Goal: Task Accomplishment & Management: Complete application form

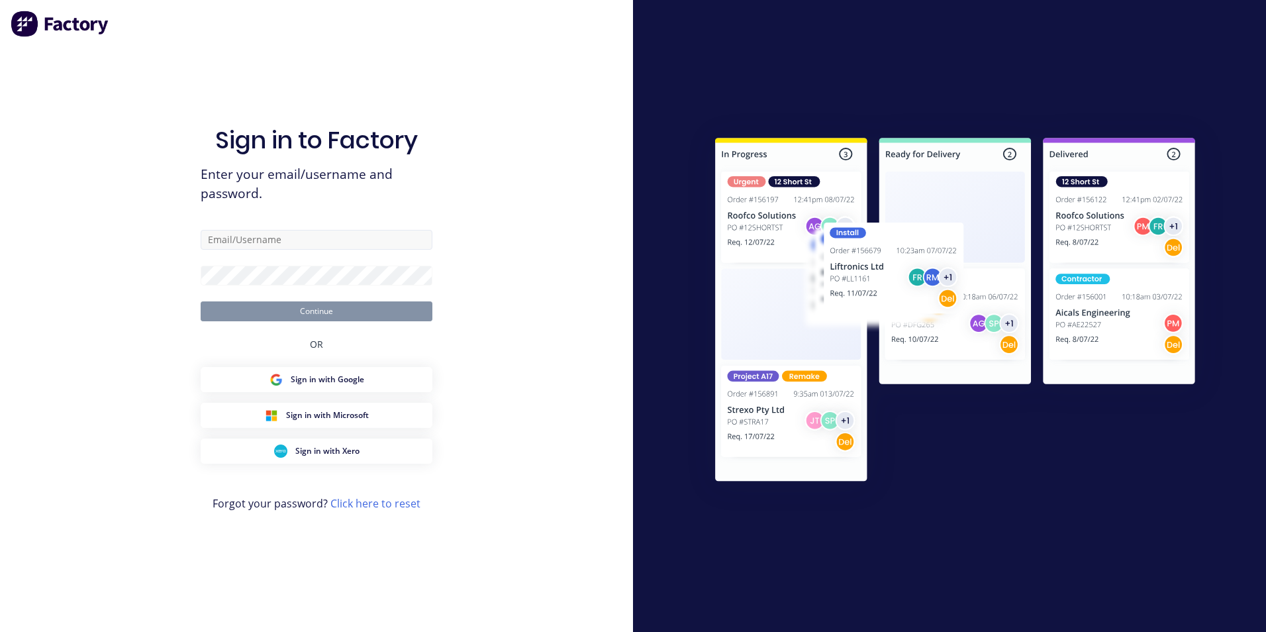
type input "[EMAIL_ADDRESS][DOMAIN_NAME]"
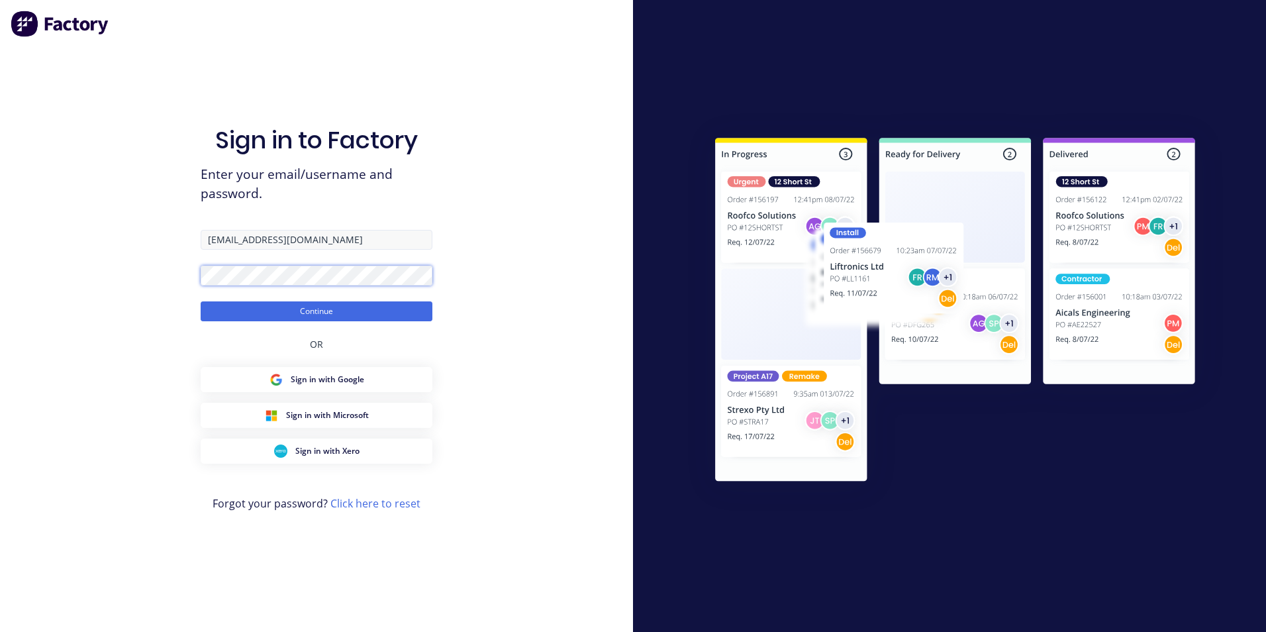
click at [201, 301] on button "Continue" at bounding box center [317, 311] width 232 height 20
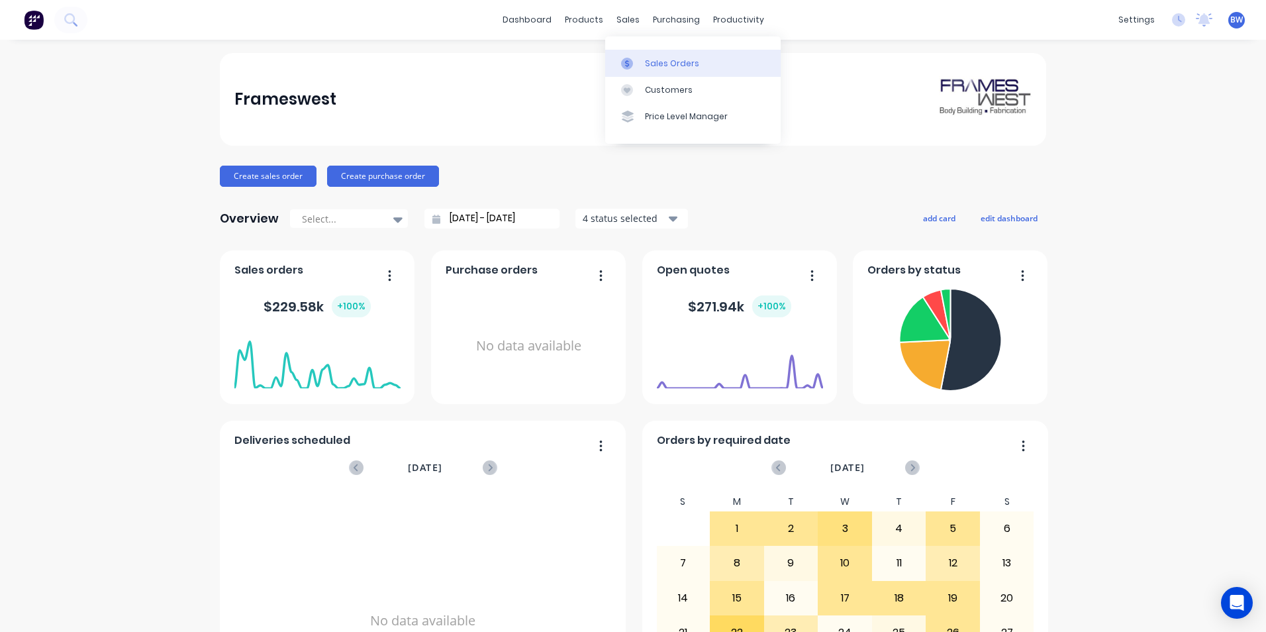
click at [642, 56] on link "Sales Orders" at bounding box center [692, 63] width 175 height 26
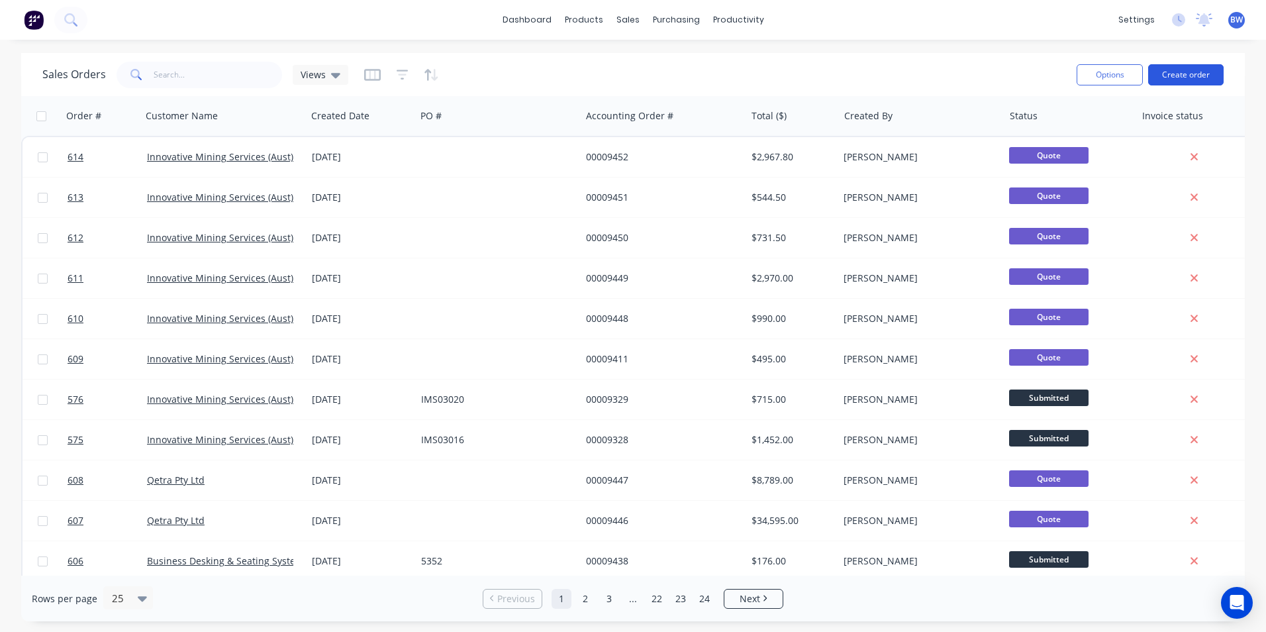
click at [1210, 75] on button "Create order" at bounding box center [1185, 74] width 75 height 21
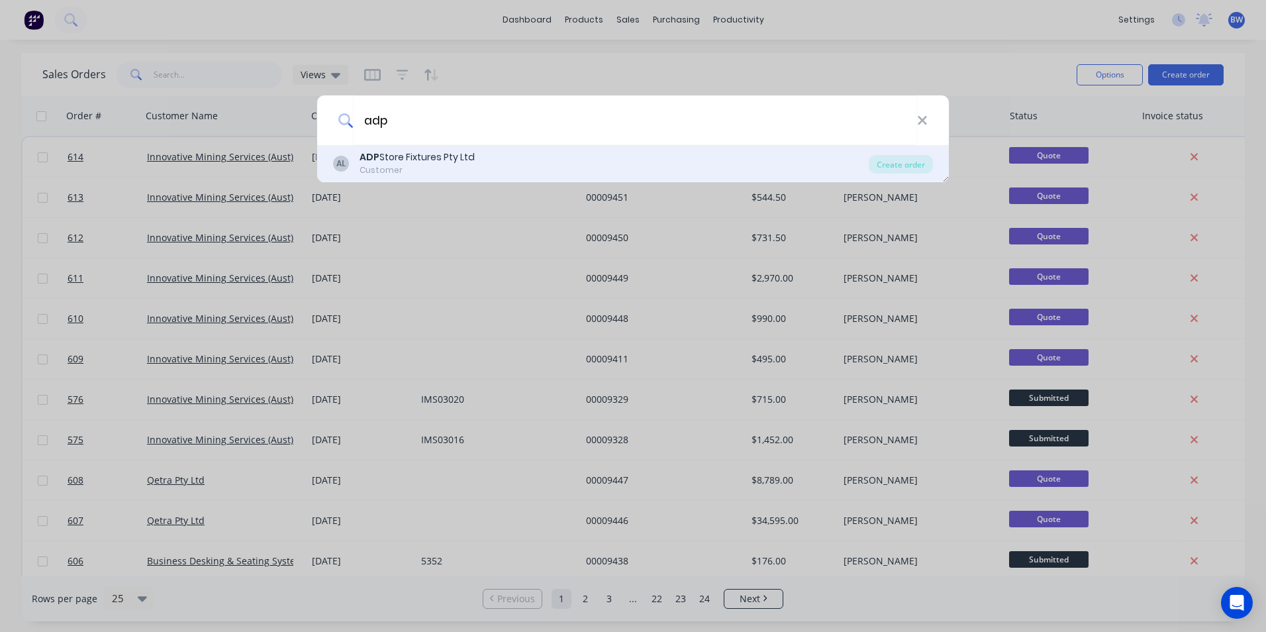
type input "adp"
click at [452, 169] on div "Customer" at bounding box center [417, 170] width 115 height 12
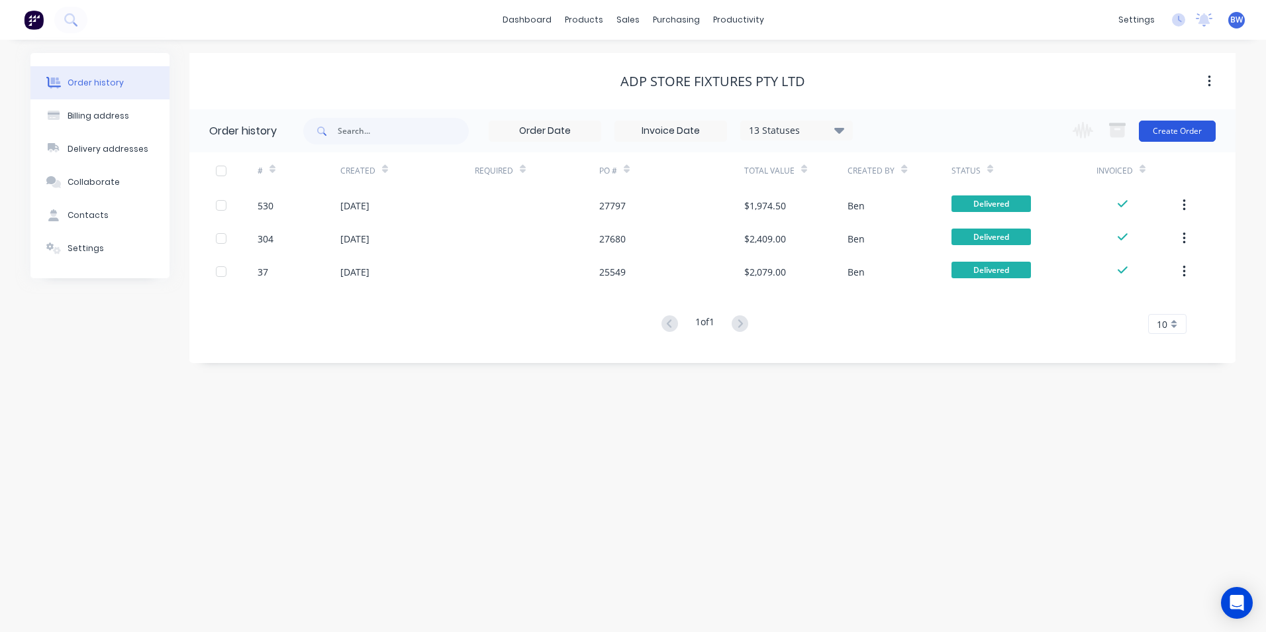
click at [1163, 126] on button "Create Order" at bounding box center [1177, 131] width 77 height 21
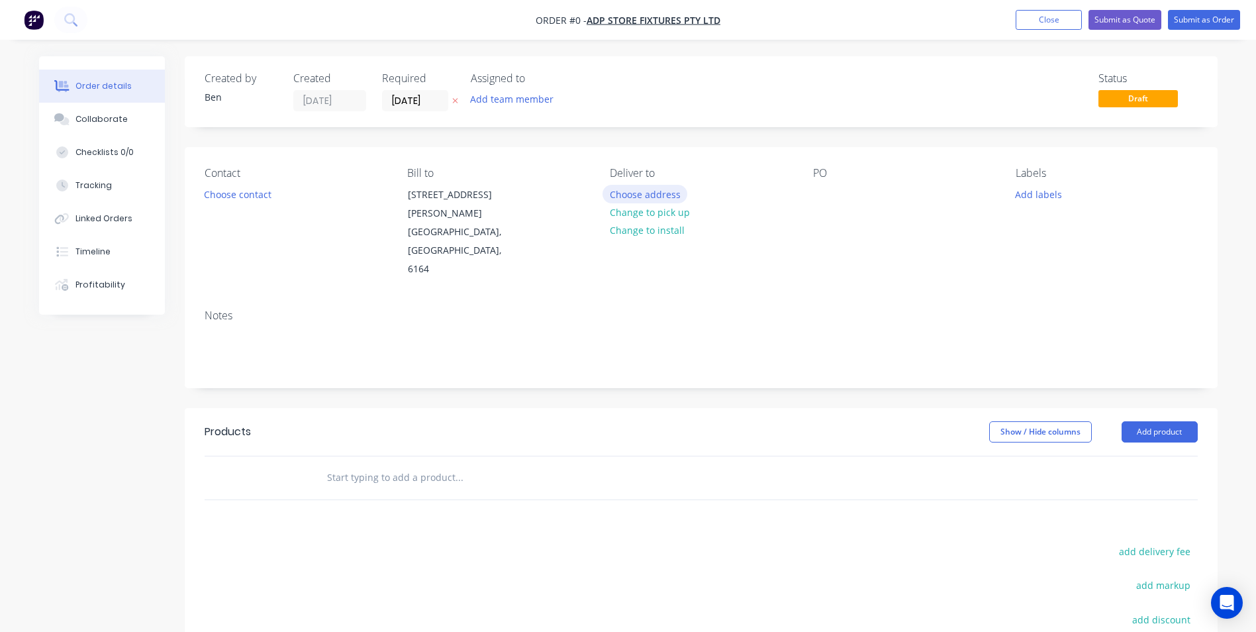
click at [634, 188] on button "Choose address" at bounding box center [645, 194] width 85 height 18
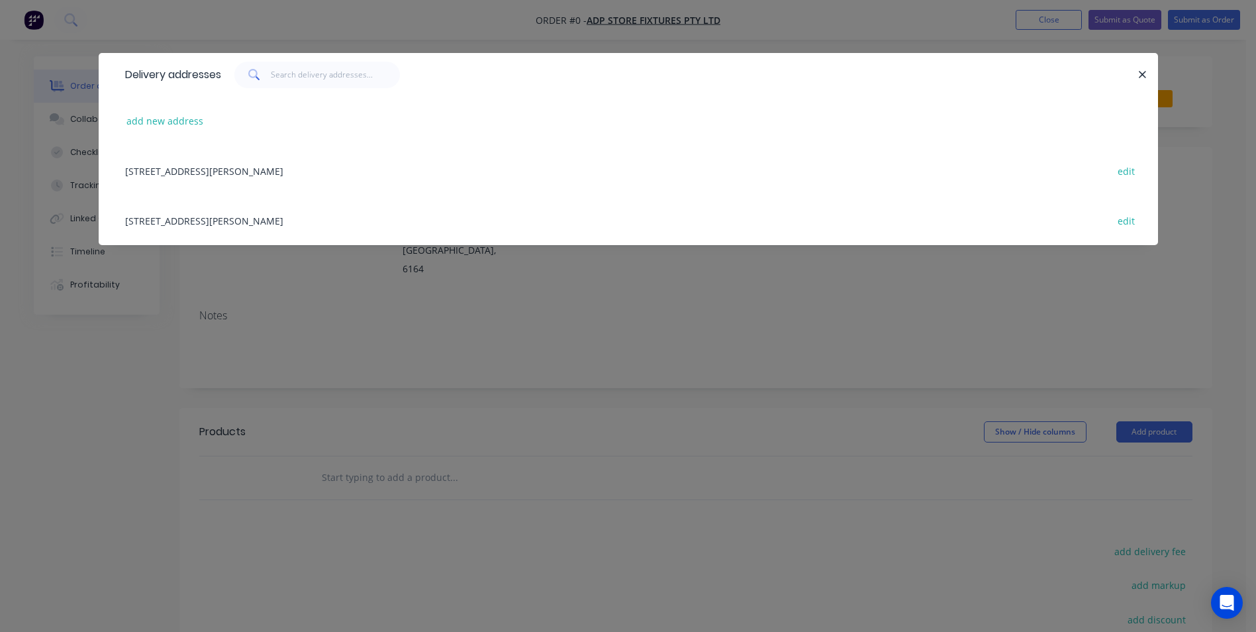
click at [278, 171] on div "[STREET_ADDRESS][PERSON_NAME] edit" at bounding box center [629, 171] width 1020 height 50
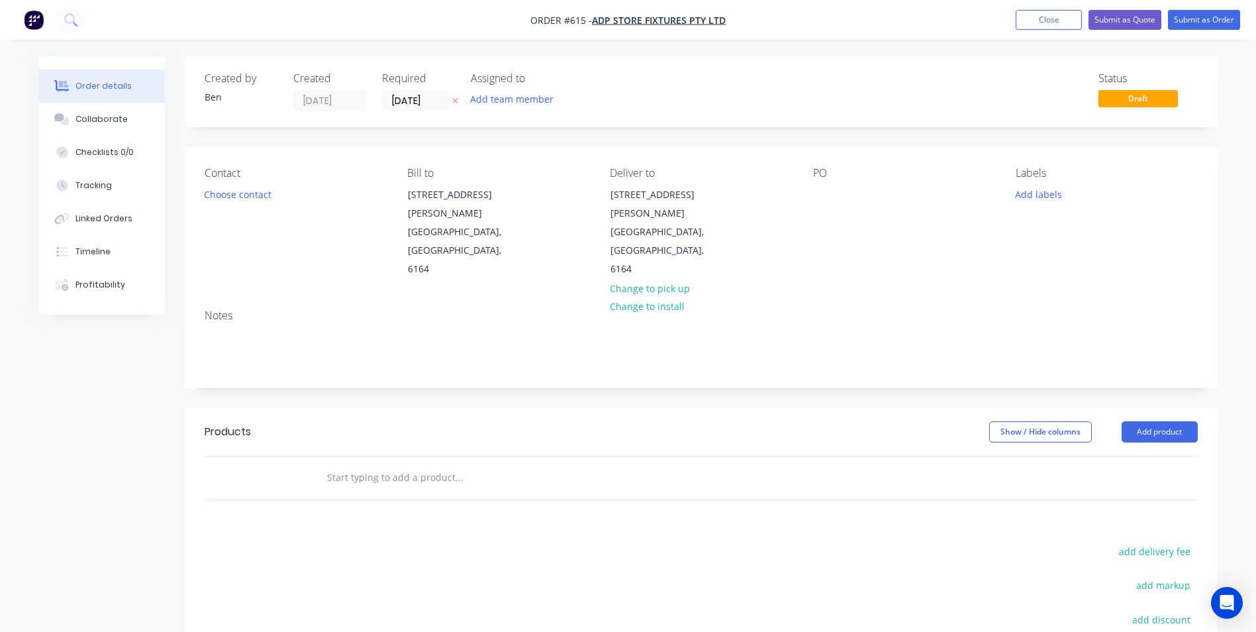
click at [452, 103] on icon "button" at bounding box center [455, 101] width 6 height 8
click at [1183, 421] on button "Add product" at bounding box center [1160, 431] width 76 height 21
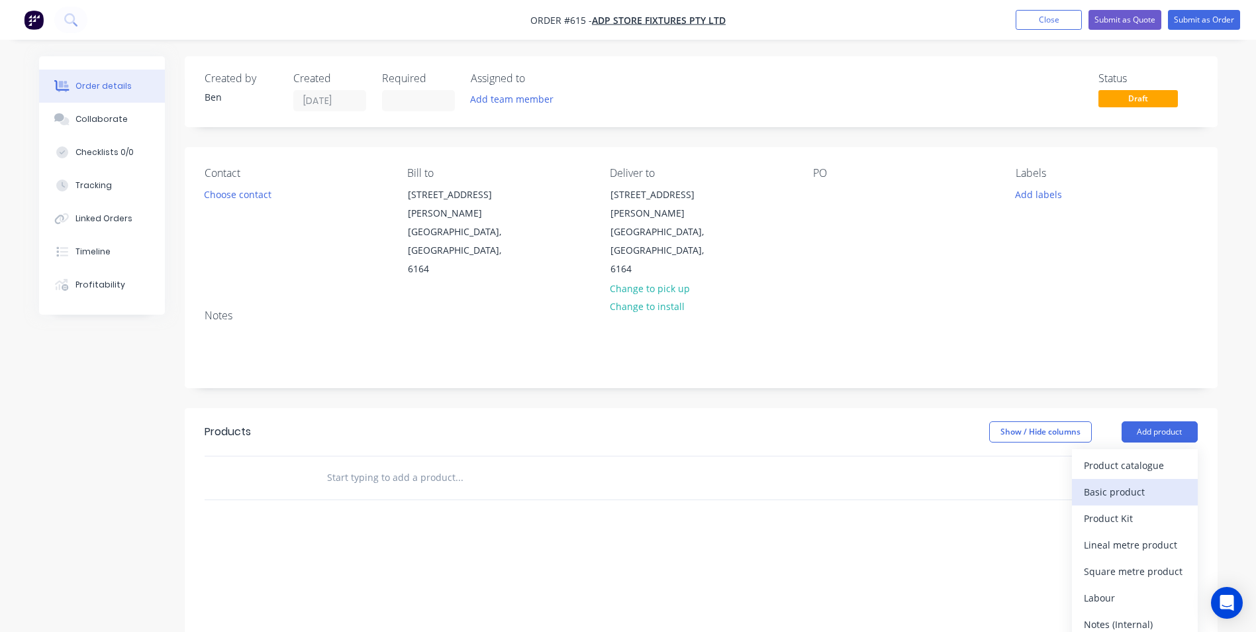
click at [1098, 482] on div "Basic product" at bounding box center [1135, 491] width 102 height 19
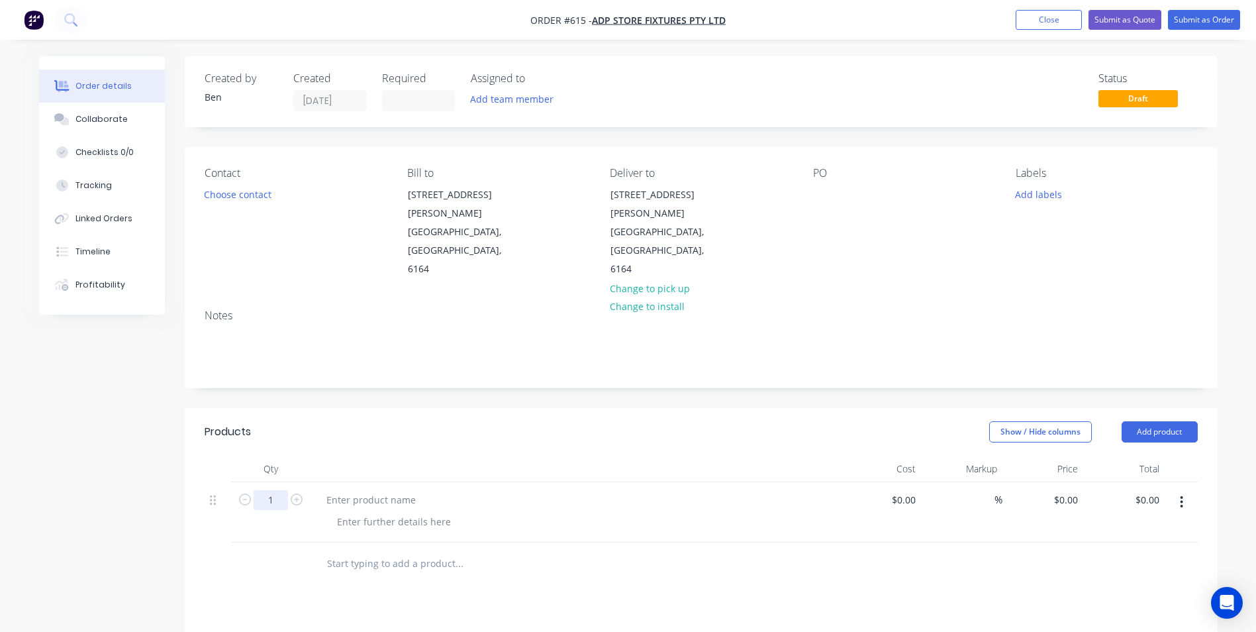
click at [277, 490] on input "1" at bounding box center [271, 500] width 34 height 20
type input "336"
click at [332, 490] on div at bounding box center [371, 499] width 111 height 19
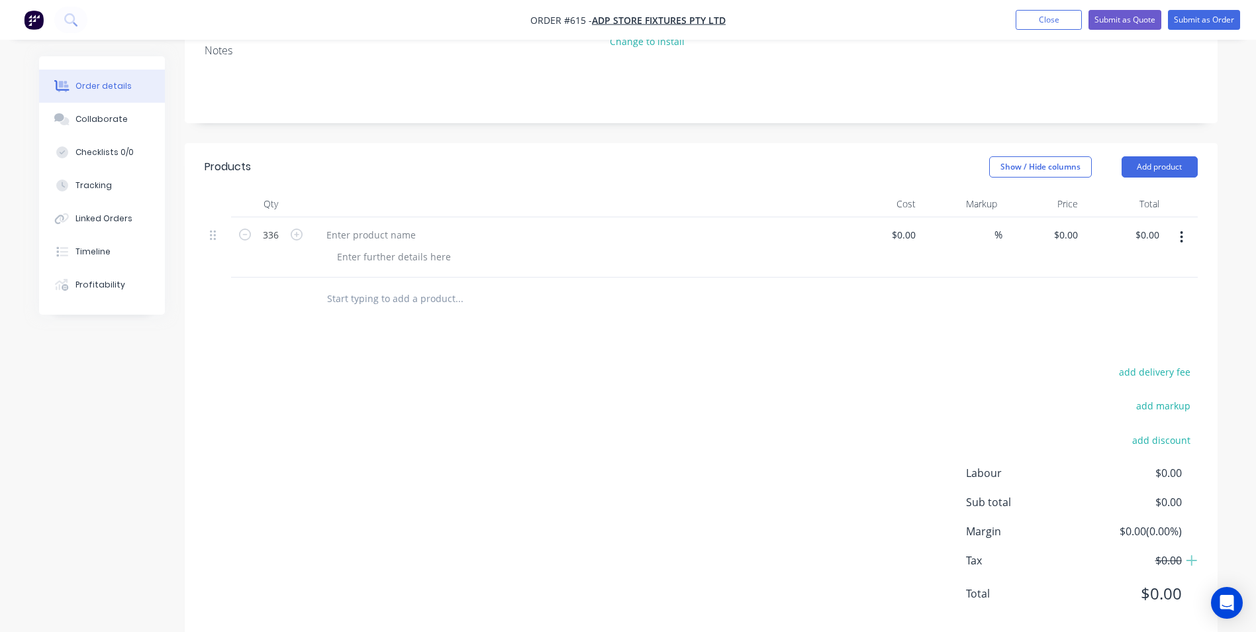
scroll to position [273, 0]
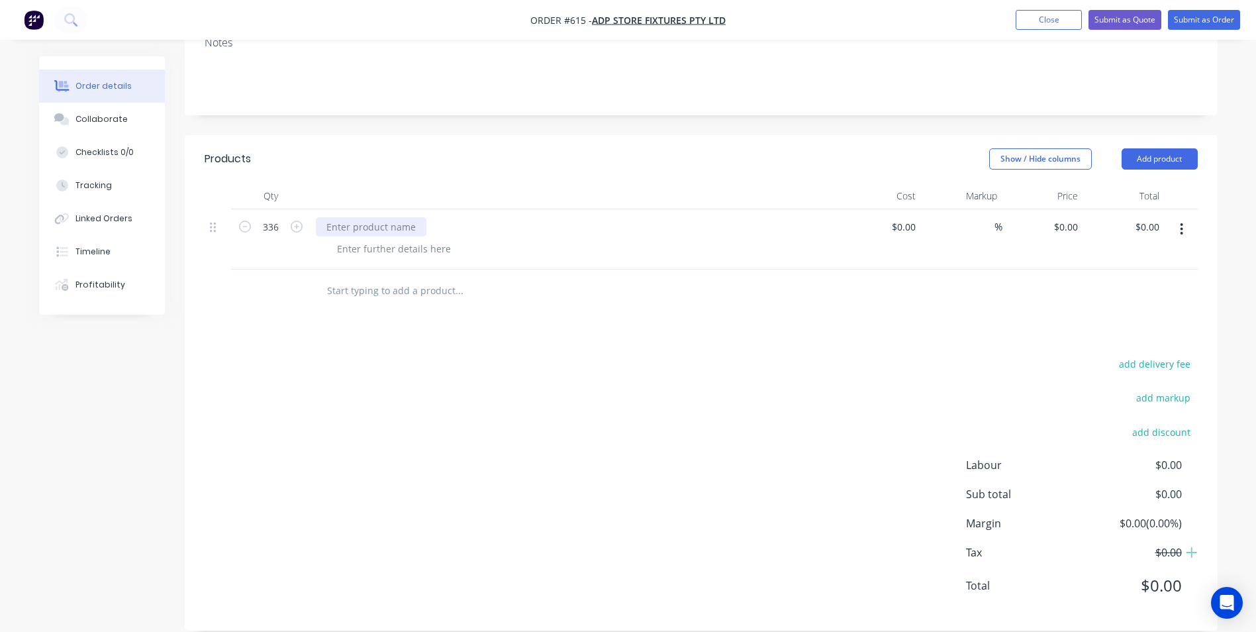
click at [350, 217] on div at bounding box center [371, 226] width 111 height 19
click at [491, 426] on div "add delivery fee add markup add discount Labour $0.00 Sub total $0.00 Margin $0…" at bounding box center [701, 483] width 993 height 256
click at [506, 217] on div "Cut down, weld on lug and re powdercoat" at bounding box center [419, 226] width 207 height 19
click at [1077, 217] on input "0" at bounding box center [1068, 226] width 30 height 19
type input "$34.50"
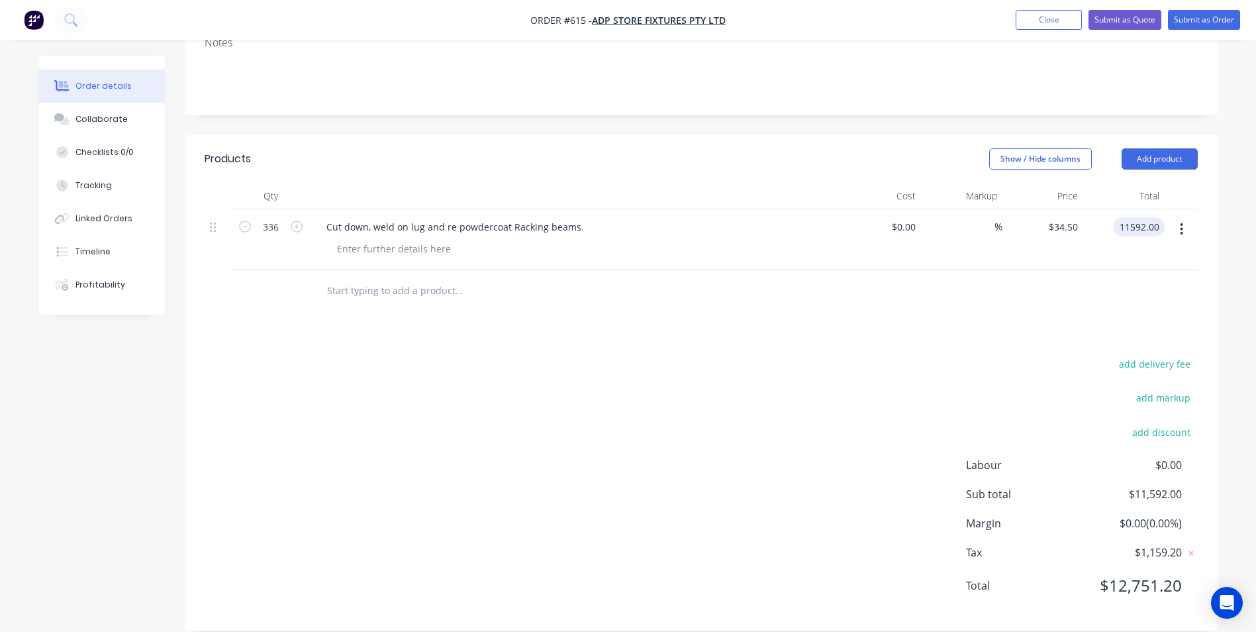
type input "$11,592.00"
click at [795, 412] on div "add delivery fee add markup add discount Labour $0.00 Sub total $11,592.00 Marg…" at bounding box center [701, 483] width 993 height 256
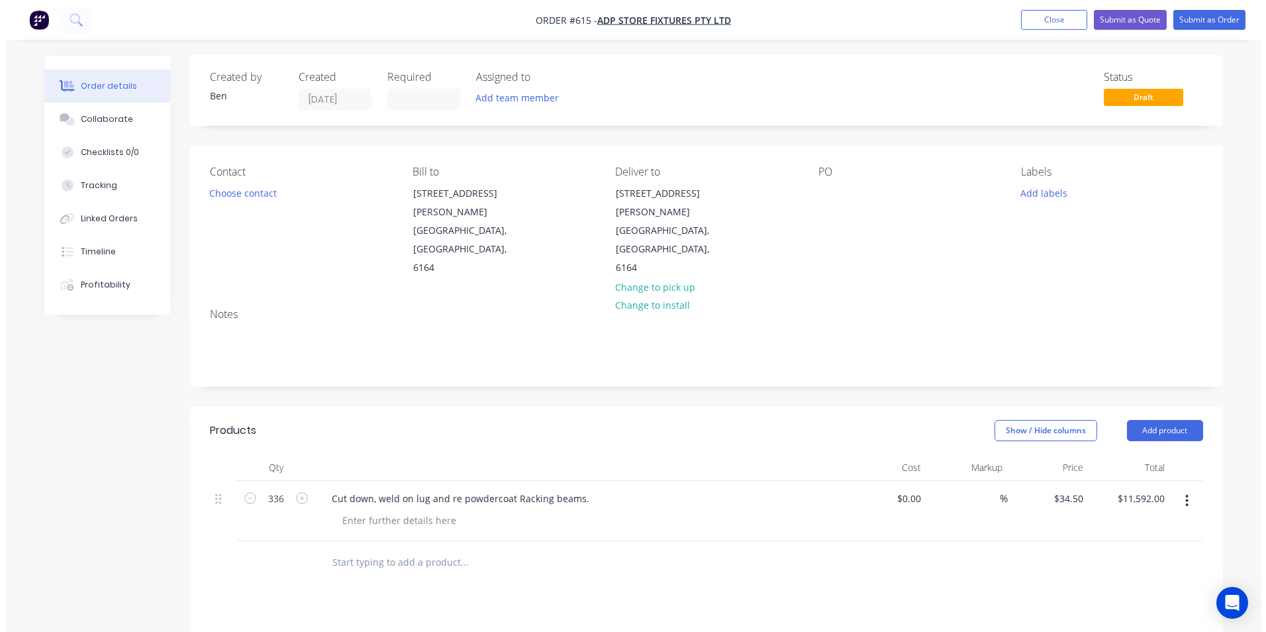
scroll to position [0, 0]
click at [1136, 21] on button "Submit as Quote" at bounding box center [1124, 20] width 73 height 20
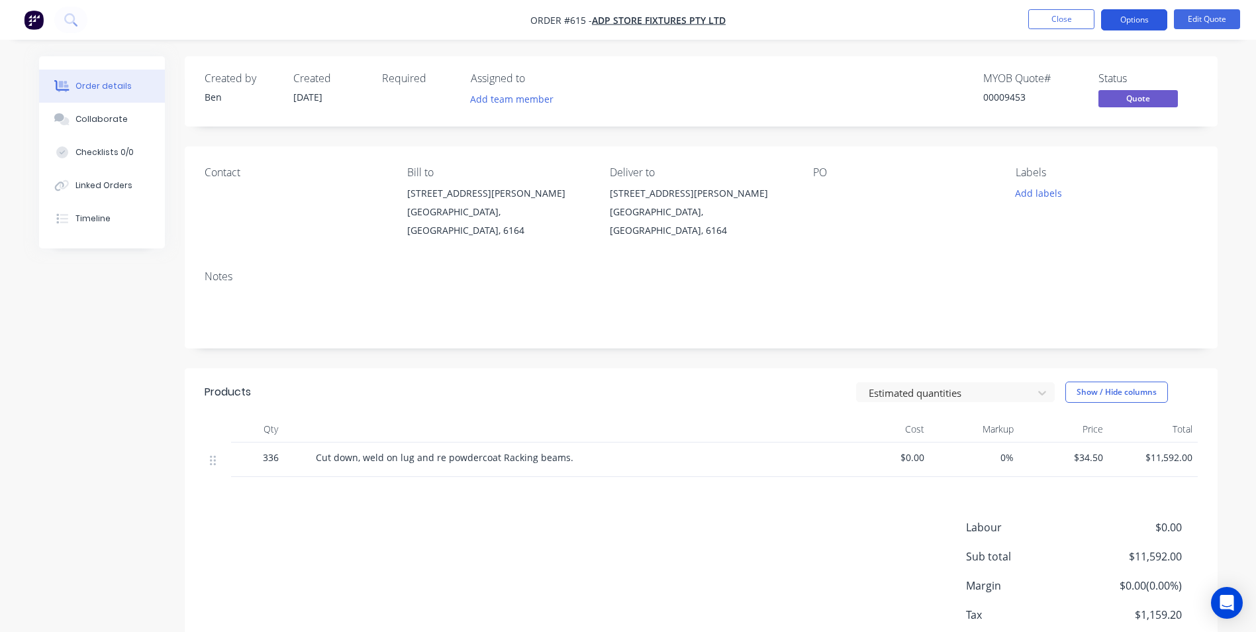
click at [1140, 27] on button "Options" at bounding box center [1134, 19] width 66 height 21
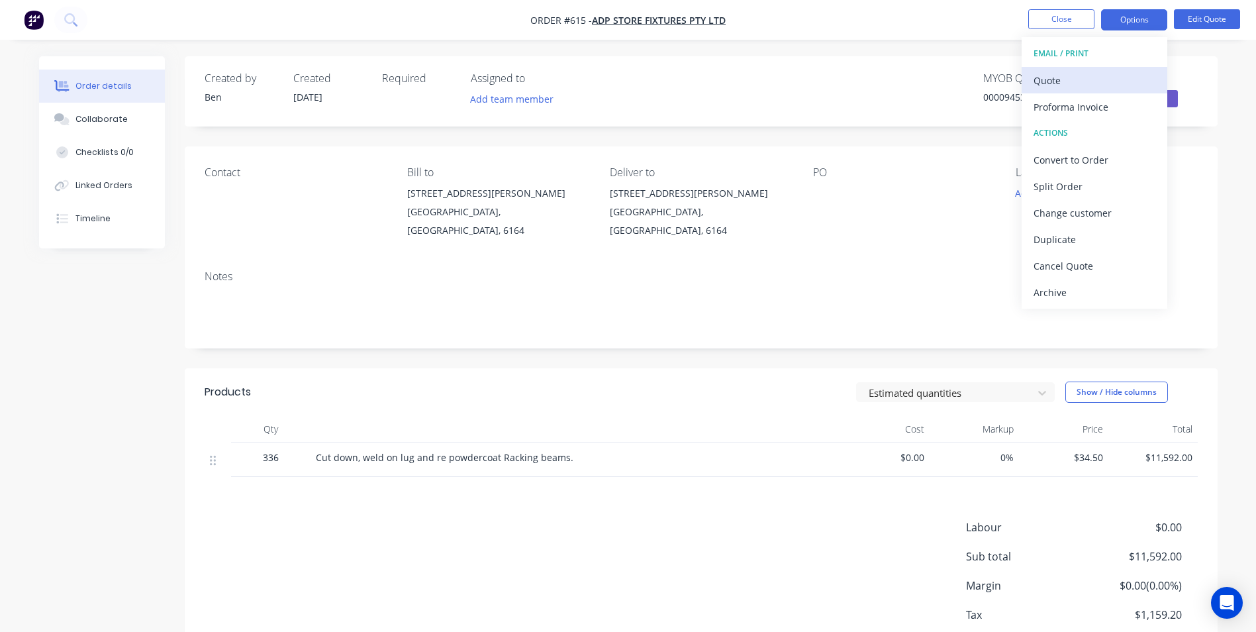
click at [1087, 76] on div "Quote" at bounding box center [1095, 80] width 122 height 19
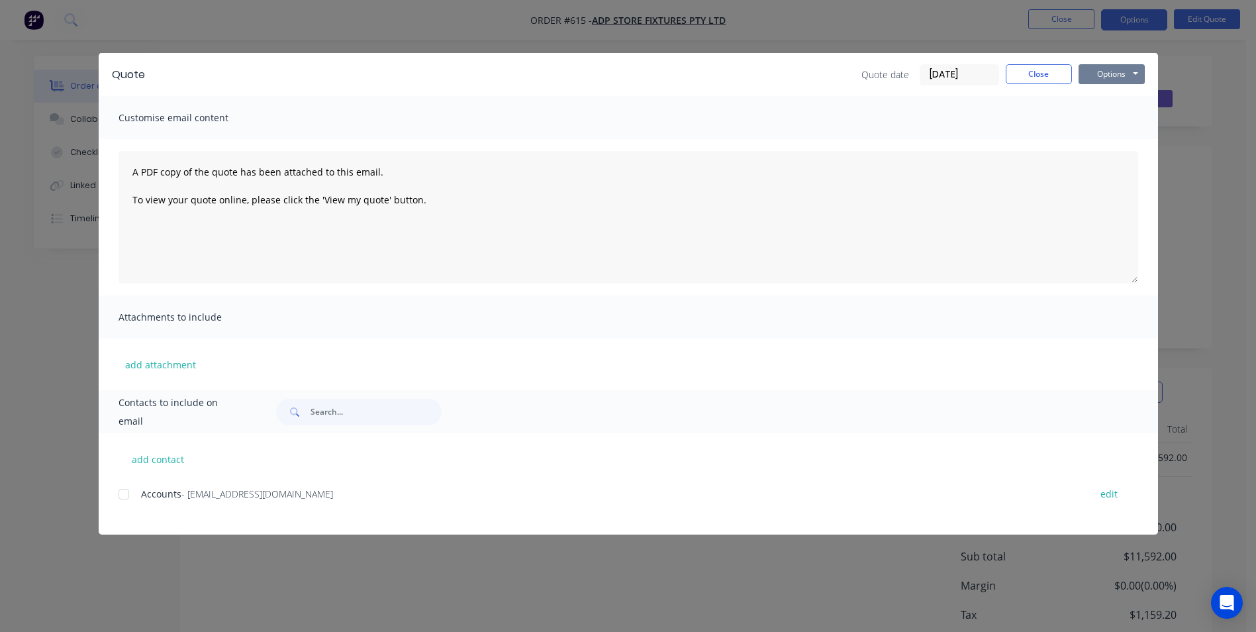
click at [1087, 76] on button "Options" at bounding box center [1112, 74] width 66 height 20
click at [1086, 91] on button "Preview" at bounding box center [1121, 98] width 85 height 22
click at [1015, 62] on div "Quote Quote date [DATE] Close Options Preview Print Email" at bounding box center [628, 74] width 1059 height 43
click at [1026, 69] on button "Close" at bounding box center [1039, 74] width 66 height 20
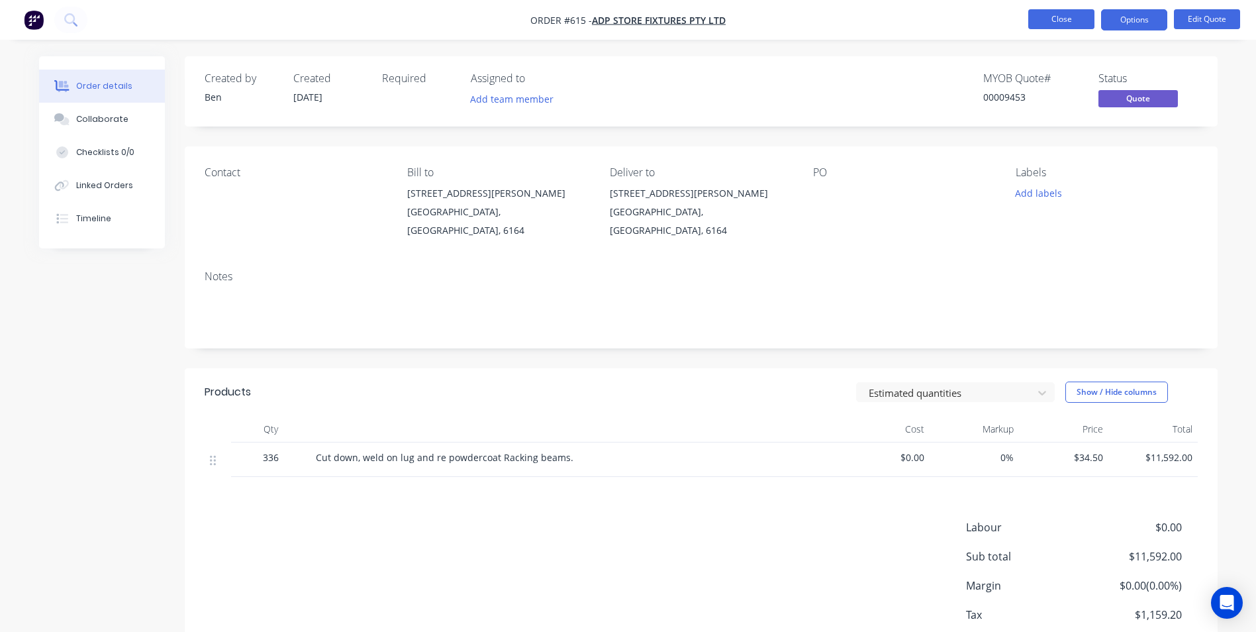
click at [1059, 15] on button "Close" at bounding box center [1061, 19] width 66 height 20
